Goal: Navigation & Orientation: Go to known website

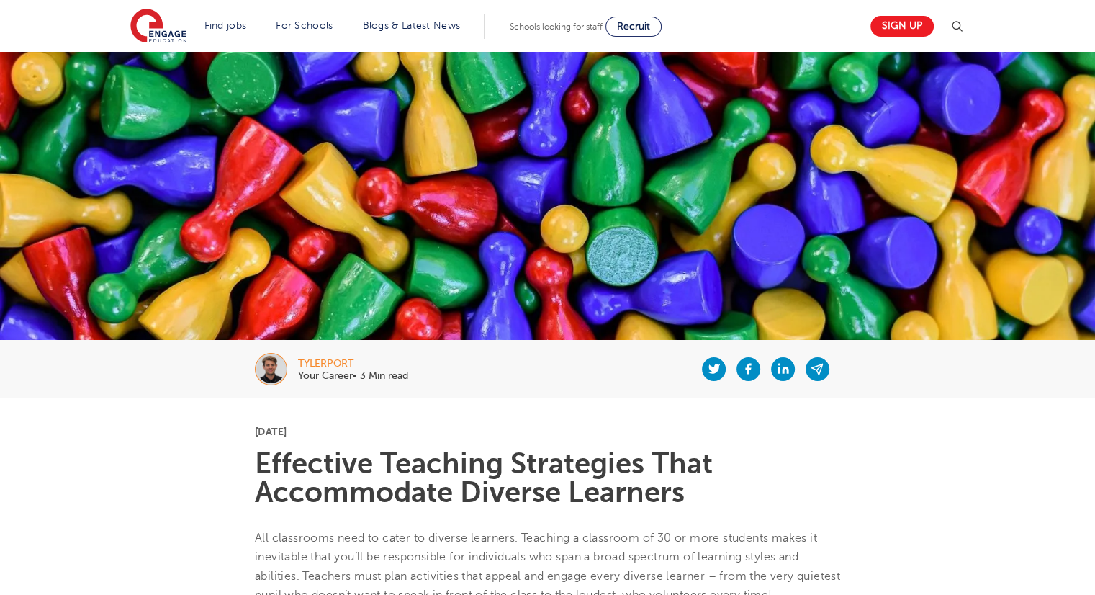
click at [153, 19] on img at bounding box center [158, 27] width 56 height 36
